Goal: Information Seeking & Learning: Find specific fact

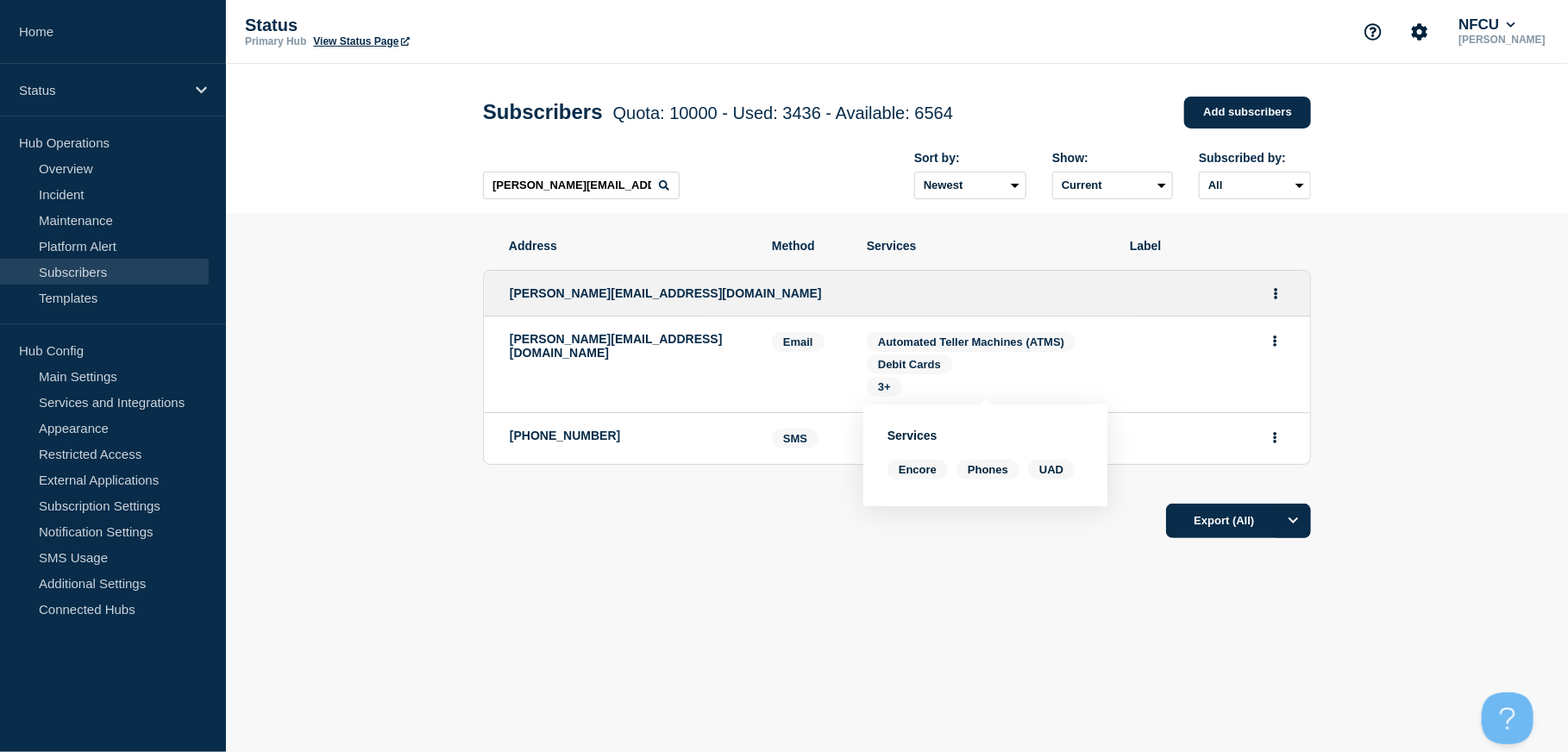
click at [105, 274] on link "Subscribers" at bounding box center [104, 272] width 209 height 26
click at [95, 273] on link "Subscribers" at bounding box center [104, 272] width 209 height 26
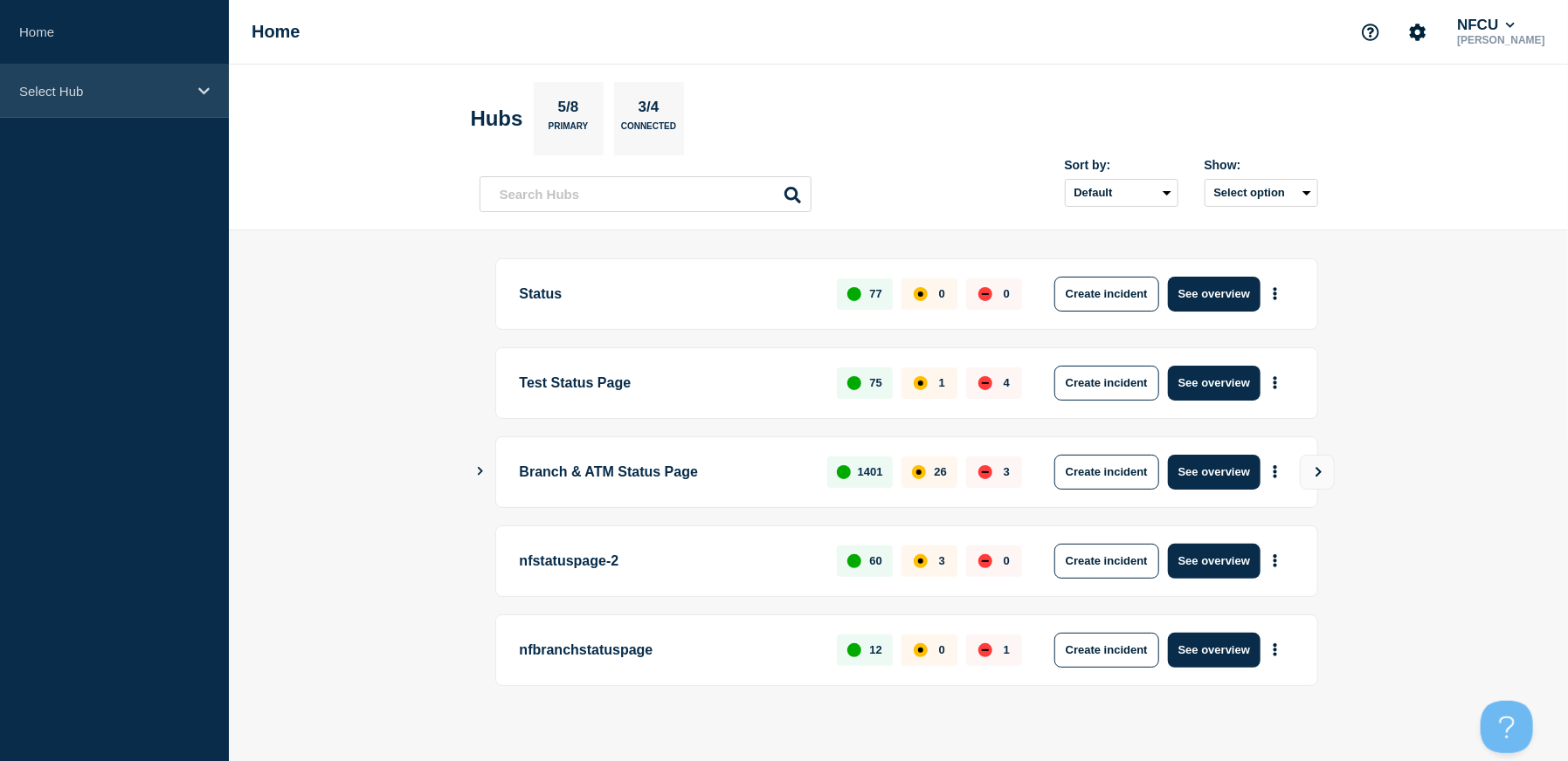
click at [83, 101] on div "Select Hub" at bounding box center [114, 91] width 229 height 53
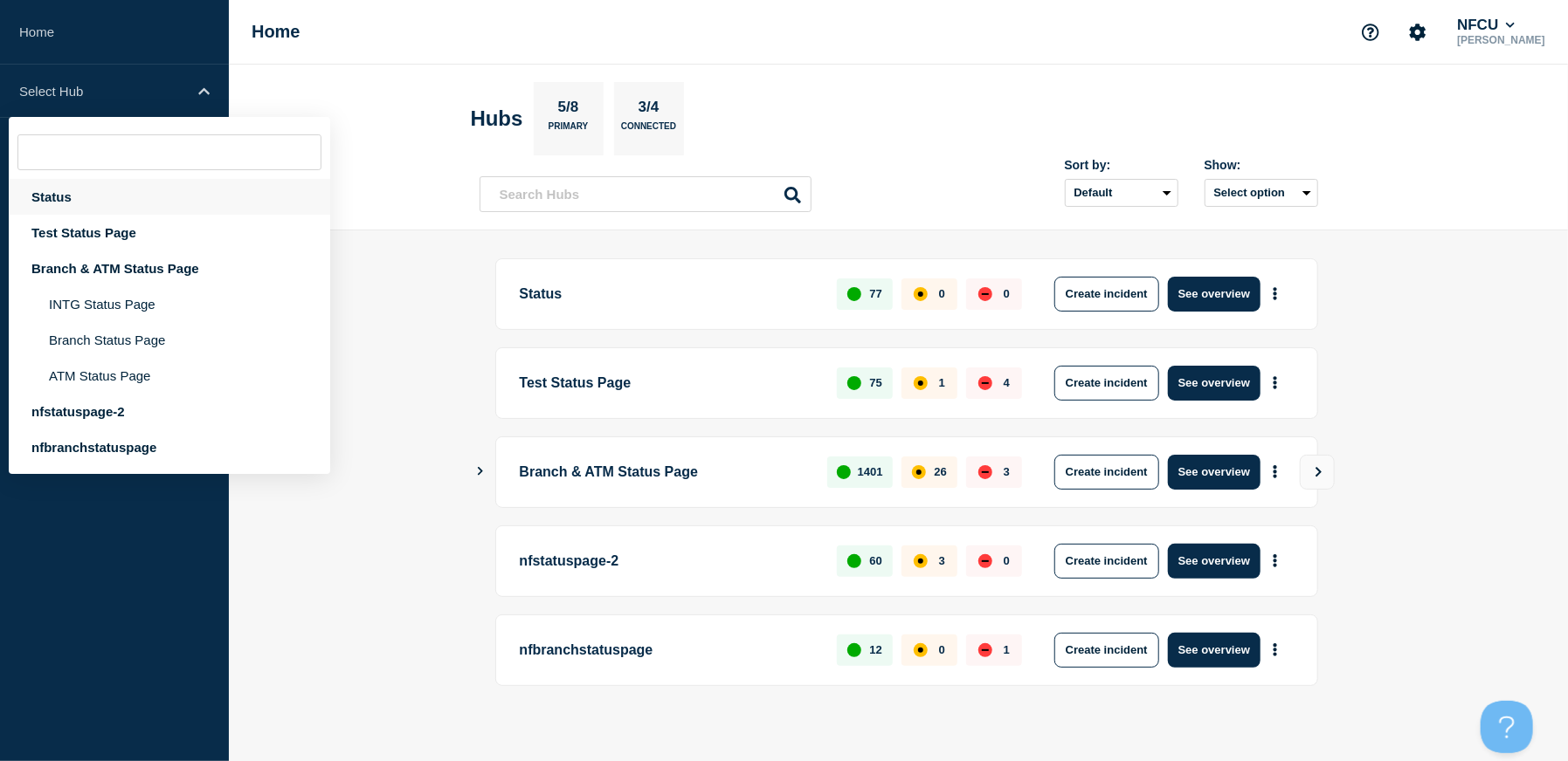
click at [51, 196] on div "Status" at bounding box center [169, 197] width 321 height 36
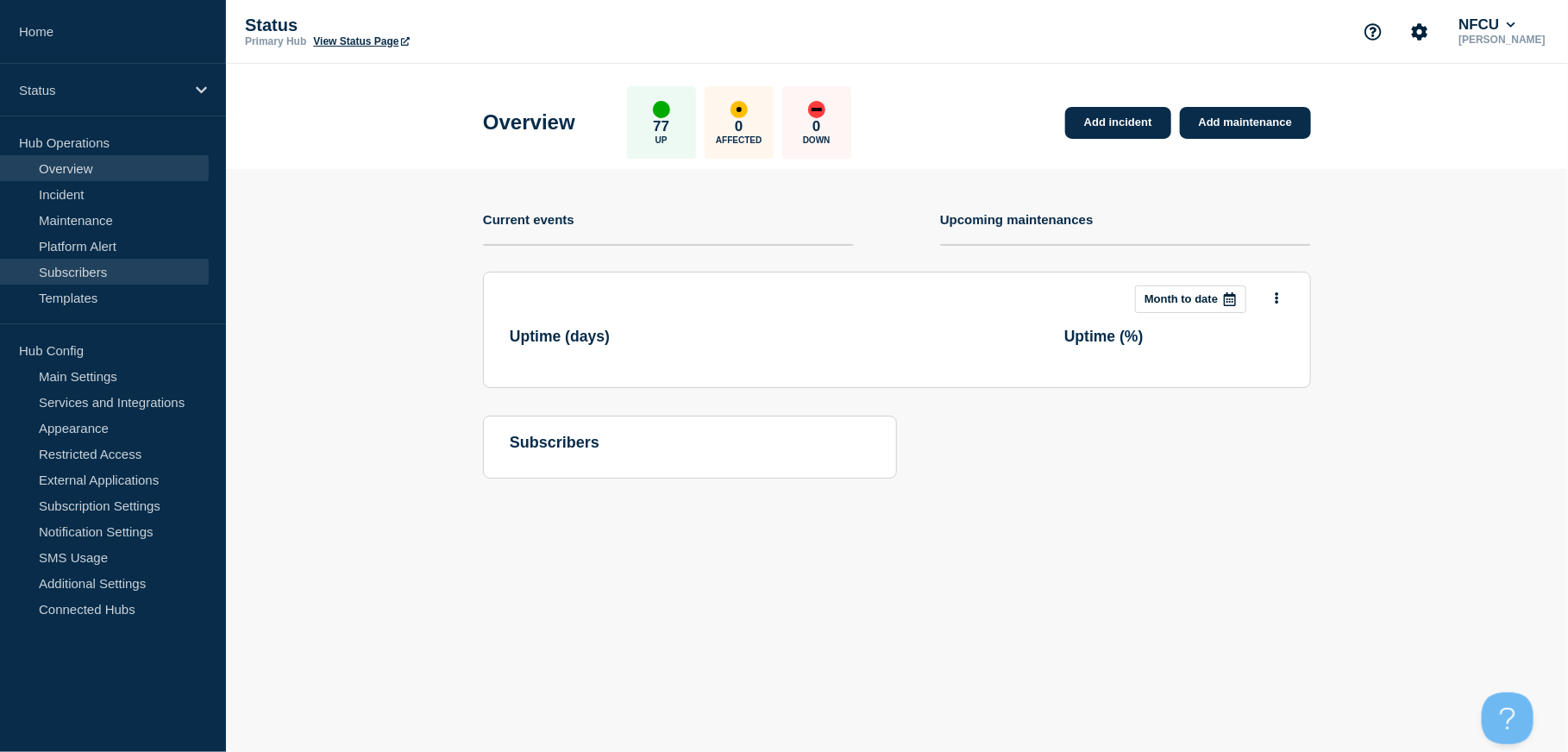
click at [80, 269] on link "Subscribers" at bounding box center [104, 272] width 209 height 26
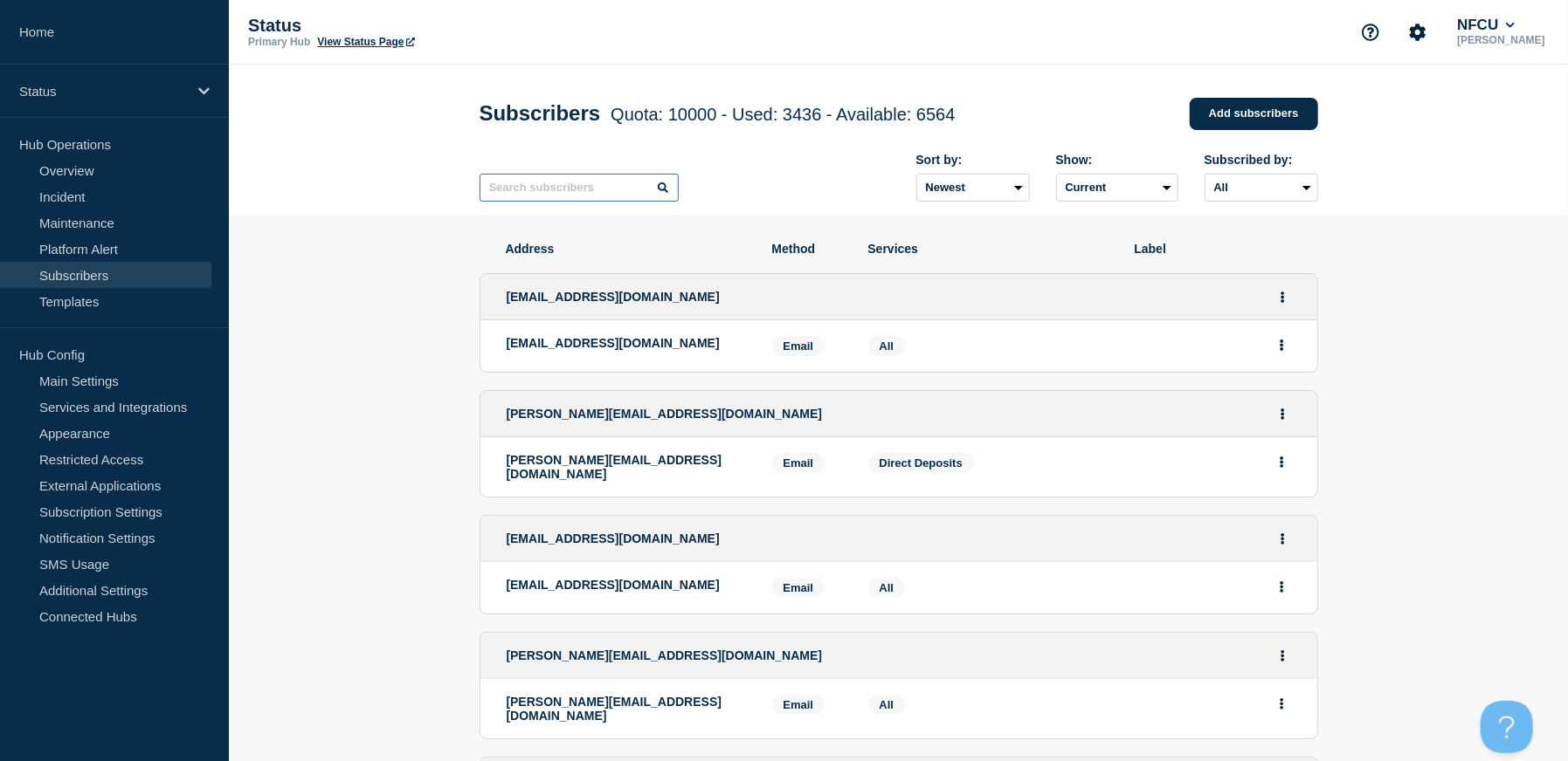
click at [562, 192] on input "text" at bounding box center [579, 187] width 199 height 28
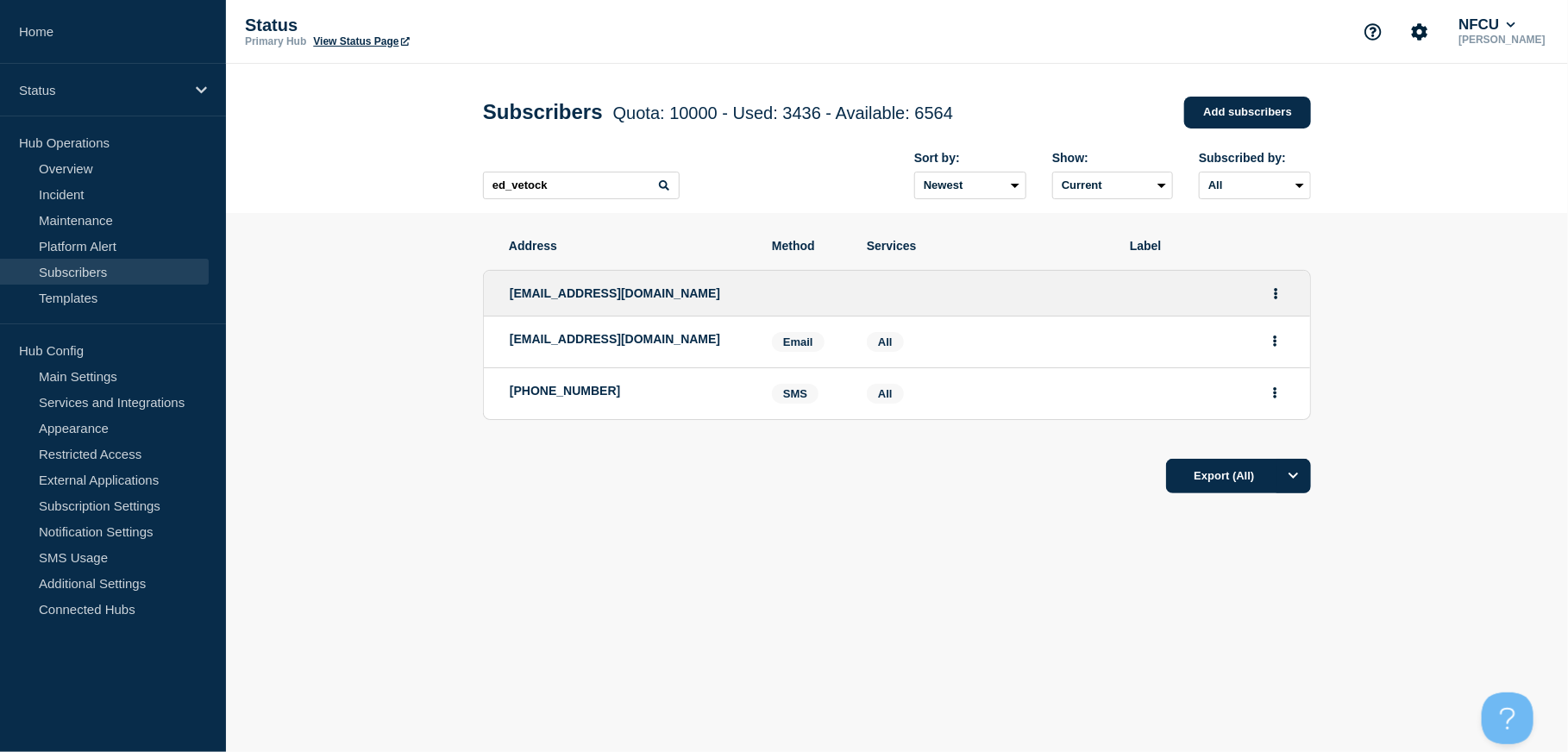
click at [28, 709] on aside "Home Status Hub Operations Overview Incident Maintenance Platform Alert Subscri…" at bounding box center [112, 376] width 226 height 752
click at [560, 199] on input "ed_vetock" at bounding box center [581, 185] width 196 height 28
drag, startPoint x: 595, startPoint y: 182, endPoint x: 412, endPoint y: 178, distance: 183.0
click at [412, 178] on header "Subscribers Quota: 10000 - Used: 3436 - Available: 6564 Quota Used Available 10…" at bounding box center [896, 138] width 1341 height 150
paste input "Susan_McClure@navyfederal.org"
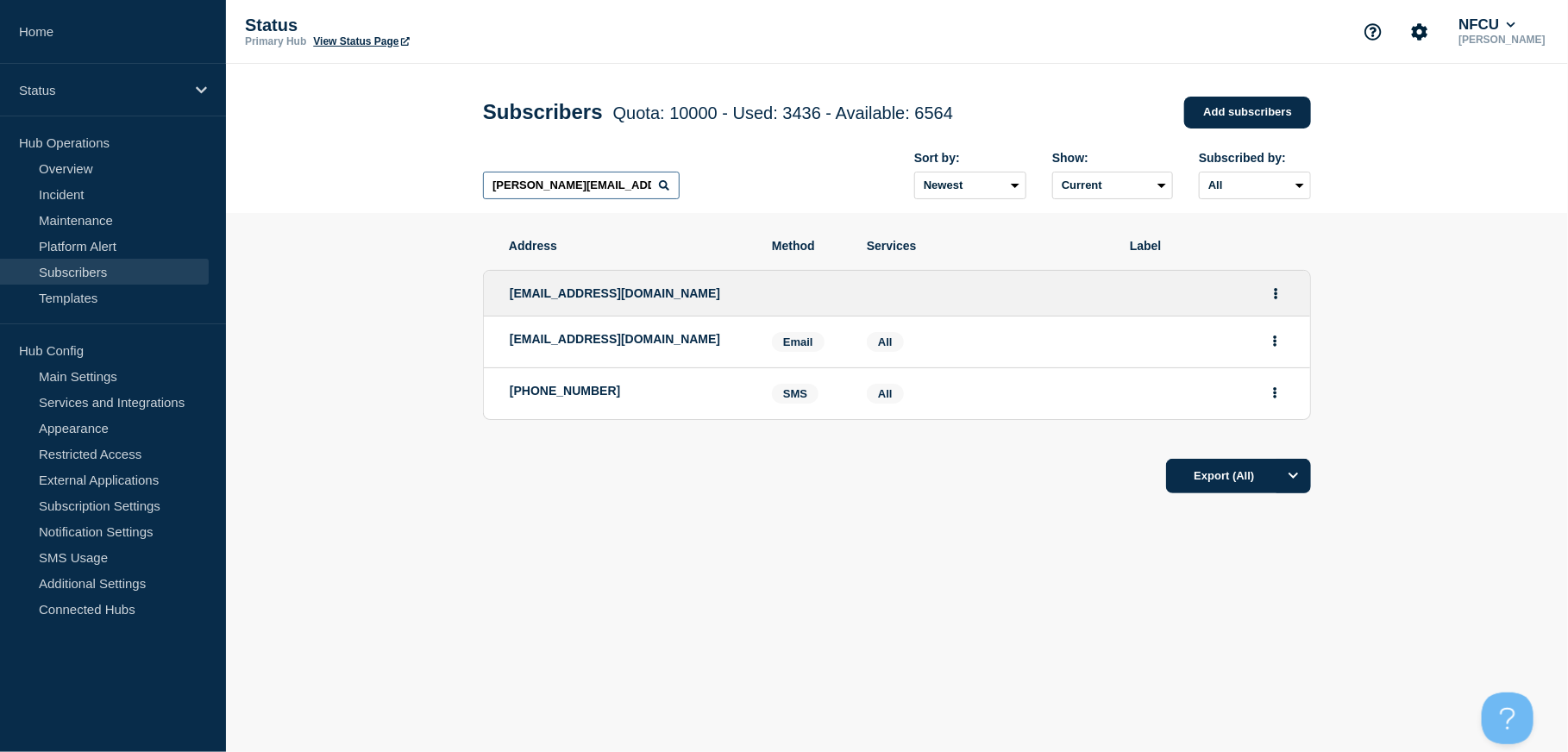
scroll to position [0, 20]
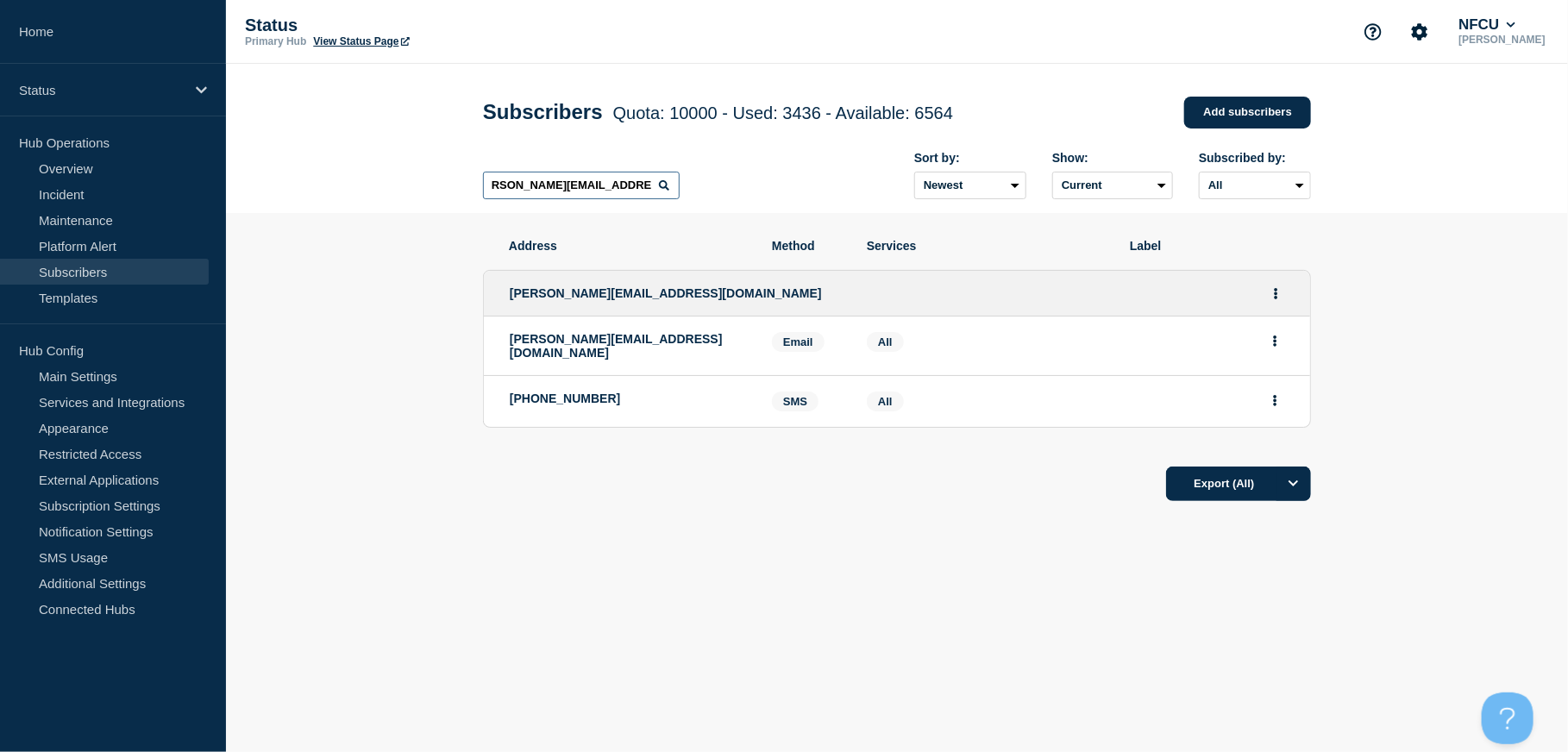
type input "Susan_McClure@navyfederal.org"
click at [442, 381] on section "Address Method Services Label susan_mcclure@navyfederal.org susan_mcclure@navyf…" at bounding box center [896, 423] width 1341 height 419
click at [412, 307] on section "Address Method Services Label susan_mcclure@navyfederal.org susan_mcclure@navyf…" at bounding box center [896, 423] width 1341 height 419
click at [1013, 186] on select "Newest Oldest" at bounding box center [970, 185] width 112 height 28
click at [1461, 242] on section "Address Method Services Label susan_mcclure@navyfederal.org susan_mcclure@navyf…" at bounding box center [896, 423] width 1341 height 419
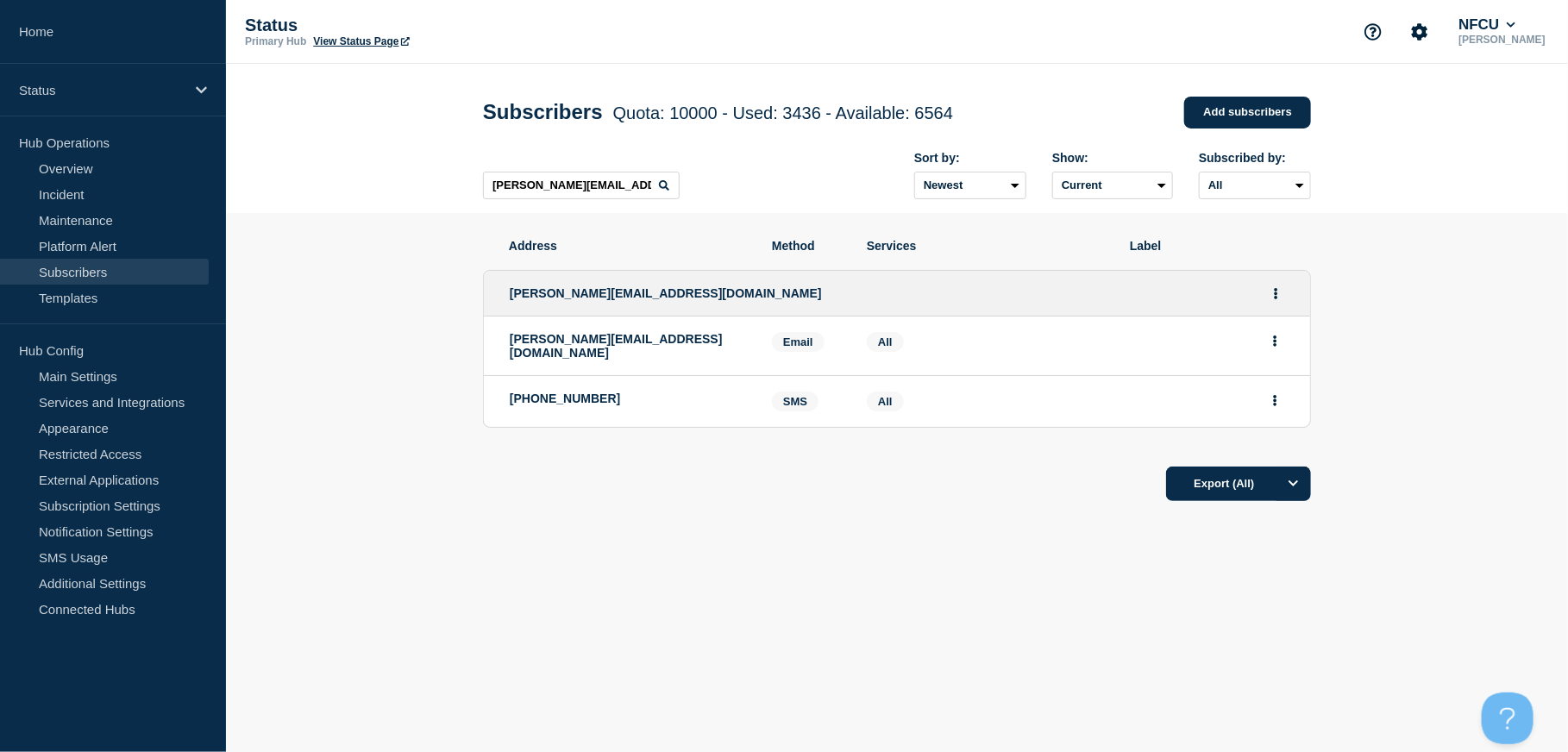
click at [603, 343] on p "susan_mcclure@navyfederal.org" at bounding box center [628, 345] width 236 height 28
drag, startPoint x: 629, startPoint y: 394, endPoint x: 487, endPoint y: 393, distance: 142.0
click at [487, 393] on li "+17035813774 SMS SMS: +17035813774 Services: All" at bounding box center [896, 401] width 826 height 51
copy p "+17035813774"
drag, startPoint x: 700, startPoint y: 343, endPoint x: 487, endPoint y: 359, distance: 213.6
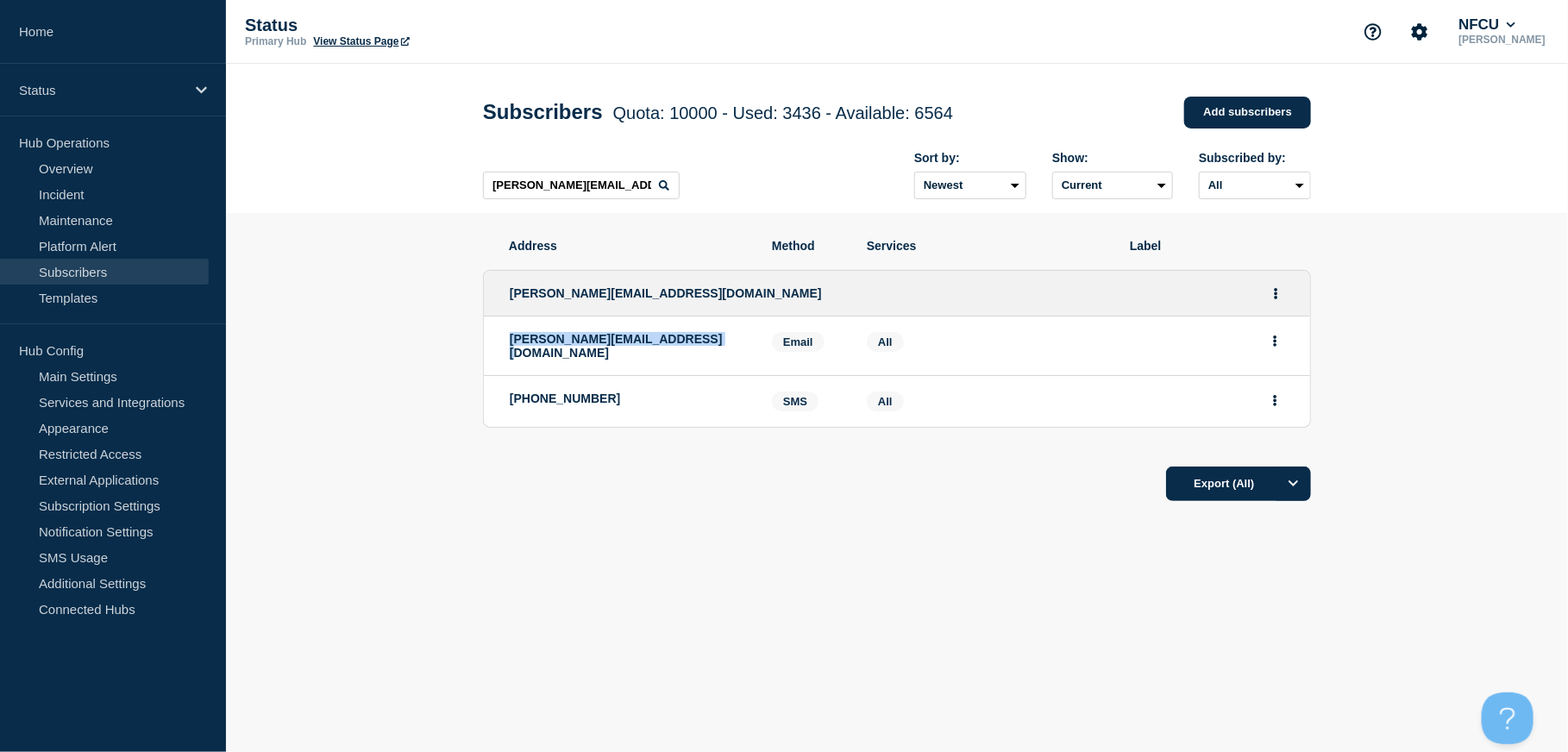
click at [497, 351] on li "susan_mcclure@navyfederal.org Email Email: susan_mcclure@navyfederal.org Servic…" at bounding box center [896, 346] width 826 height 59
copy p "susan_mcclure@navyfederal.org"
drag, startPoint x: 613, startPoint y: 397, endPoint x: 501, endPoint y: 391, distance: 112.2
click at [501, 391] on li "+17035813774 SMS SMS: +17035813774 Services: All" at bounding box center [896, 401] width 826 height 51
copy p "+17035813774"
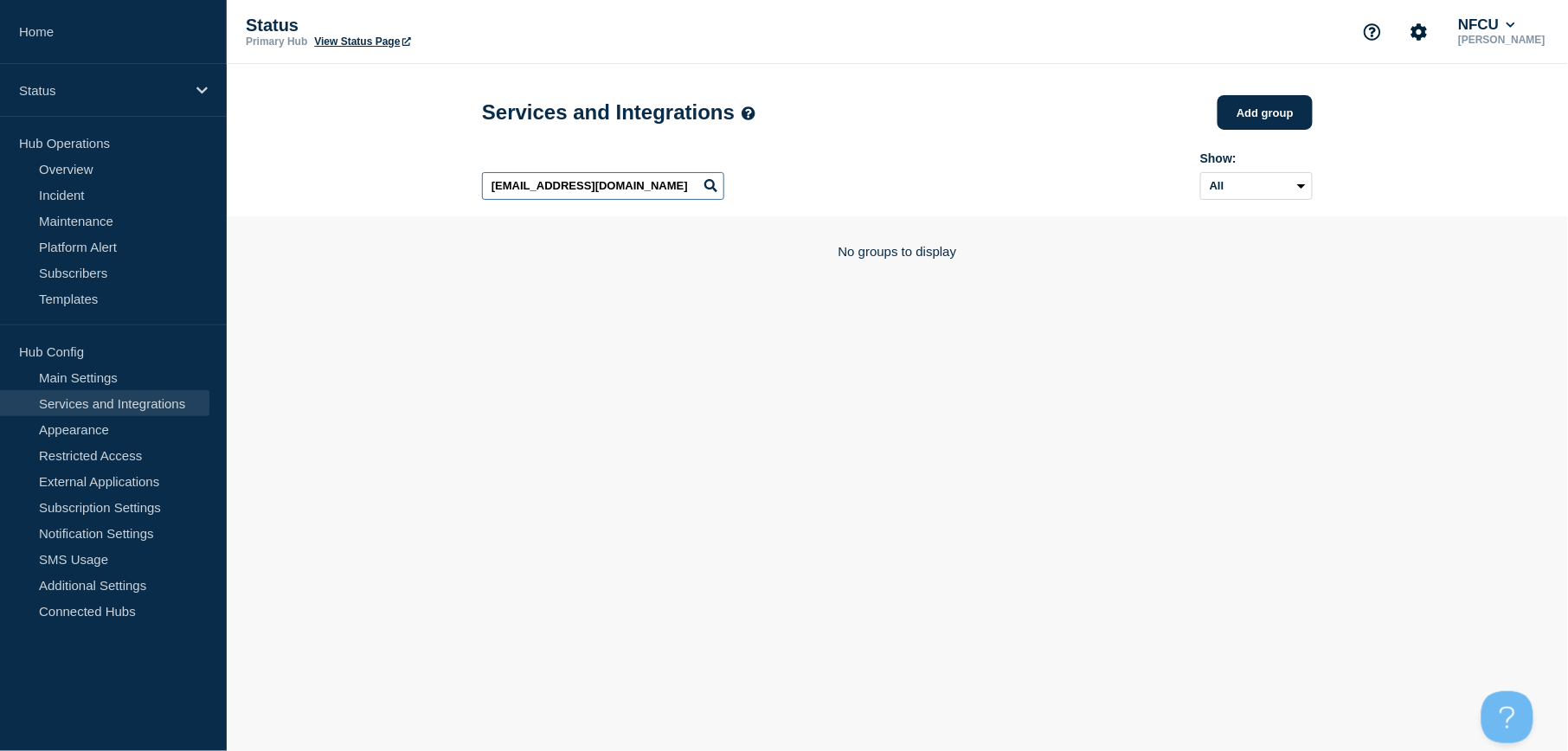
click at [640, 200] on input "Sartaj_Grang@navyfederal.org" at bounding box center [602, 185] width 242 height 28
drag, startPoint x: 670, startPoint y: 196, endPoint x: 449, endPoint y: 186, distance: 221.2
click at [457, 187] on header "Services and Integrations Add group Here you can create & manage services that …" at bounding box center [897, 139] width 1341 height 152
paste input "usan_McClure"
type input "Susan_McClure@navyfederal.org"
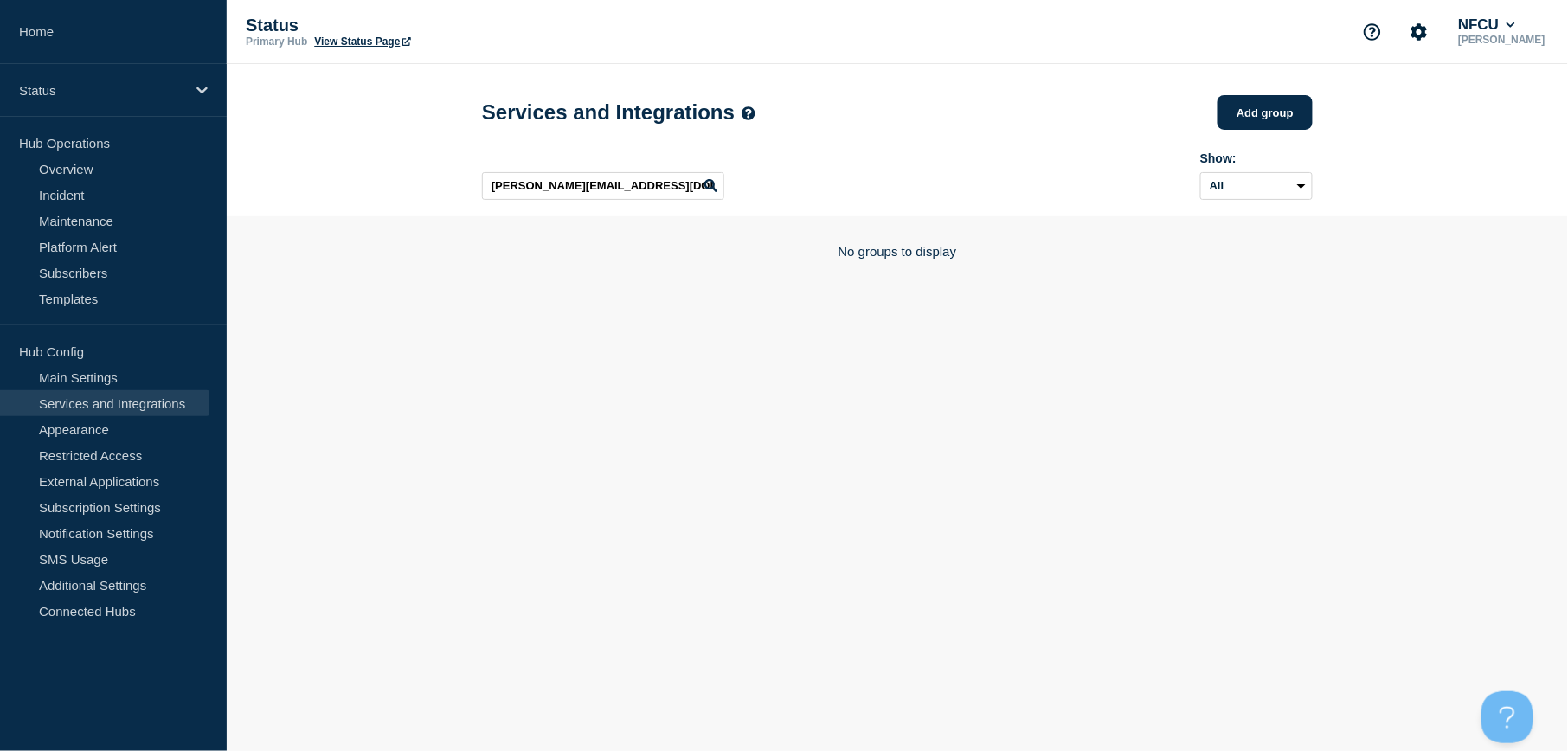
click at [1027, 89] on div "Services and Integrations Add group" at bounding box center [897, 113] width 831 height 52
